Goal: Find specific page/section

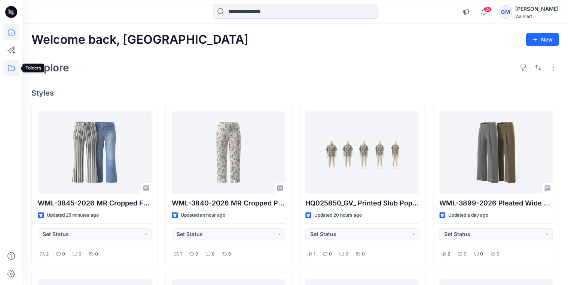
click at [8, 71] on icon at bounding box center [11, 68] width 16 height 16
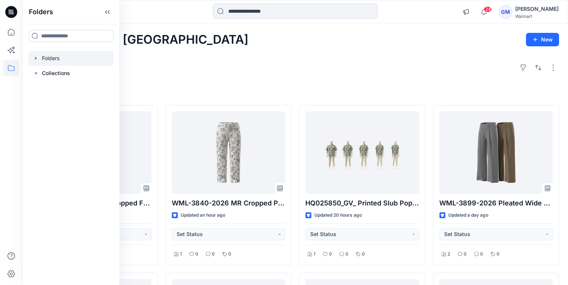
click at [37, 61] on div at bounding box center [70, 58] width 85 height 15
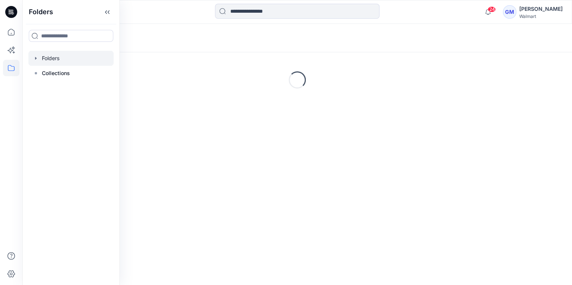
click at [36, 58] on icon "button" at bounding box center [35, 58] width 1 height 3
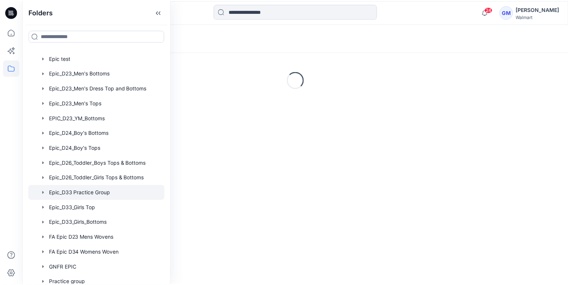
scroll to position [150, 0]
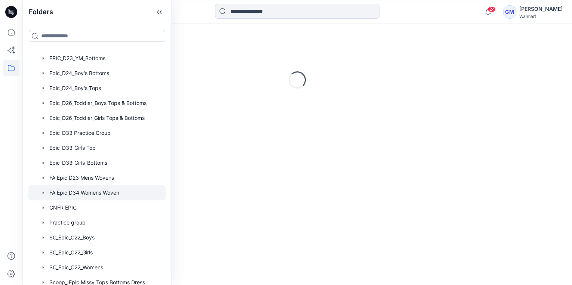
click at [114, 189] on div at bounding box center [96, 193] width 137 height 15
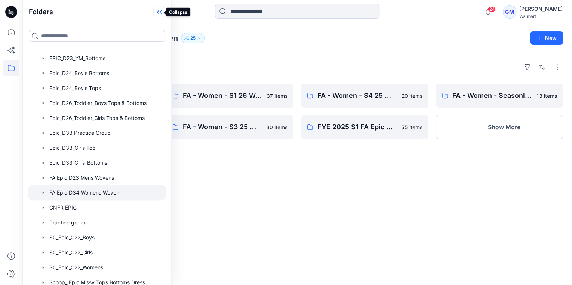
click at [157, 12] on icon at bounding box center [159, 12] width 12 height 12
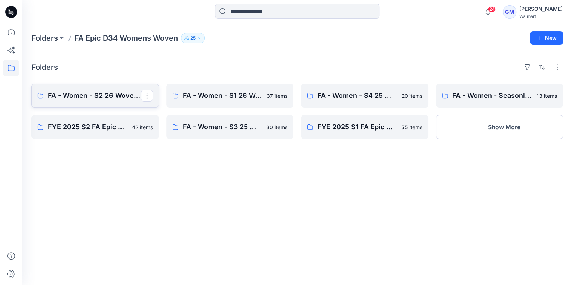
click at [84, 97] on p "FA - Women - S2 26 Woven Board" at bounding box center [94, 96] width 93 height 10
